Goal: Find specific page/section: Find specific page/section

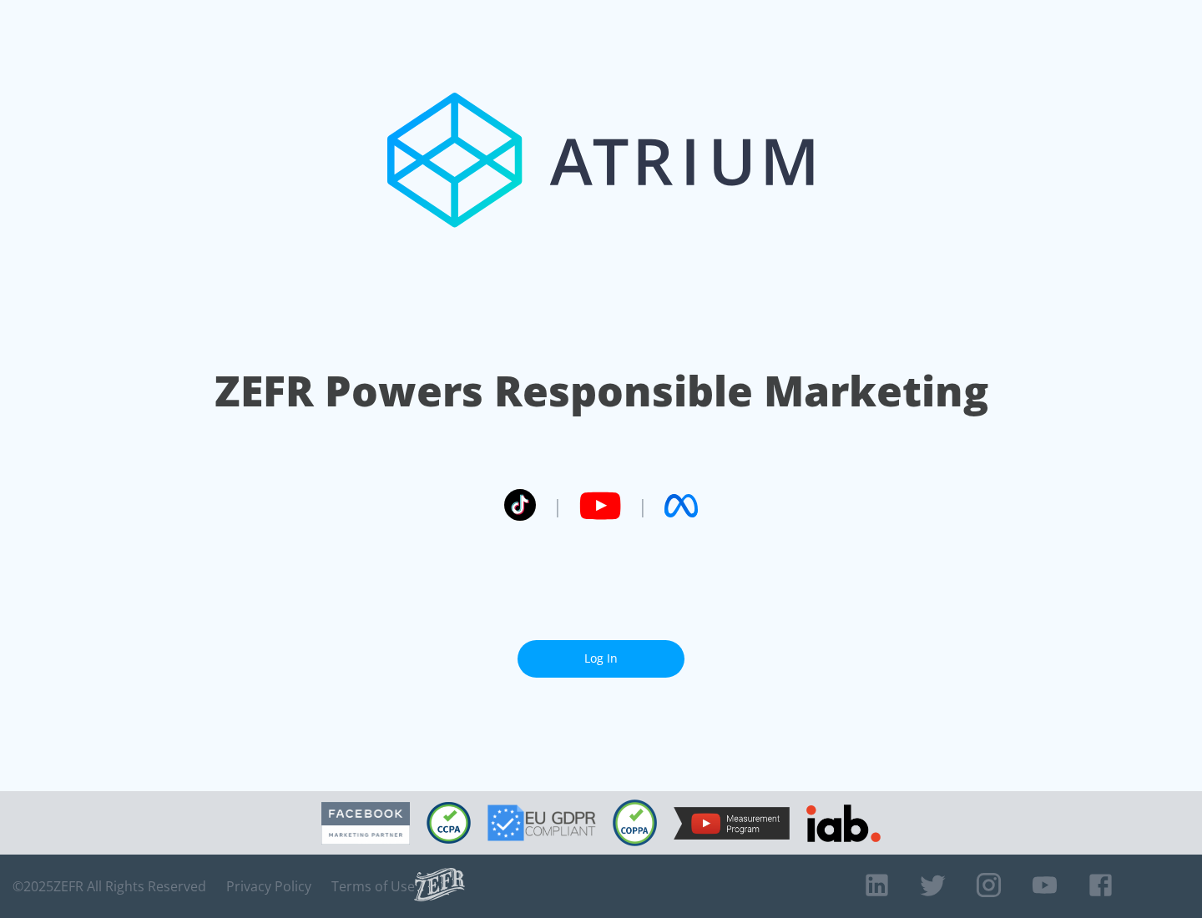
click at [601, 652] on link "Log In" at bounding box center [601, 659] width 167 height 38
